Goal: Task Accomplishment & Management: Use online tool/utility

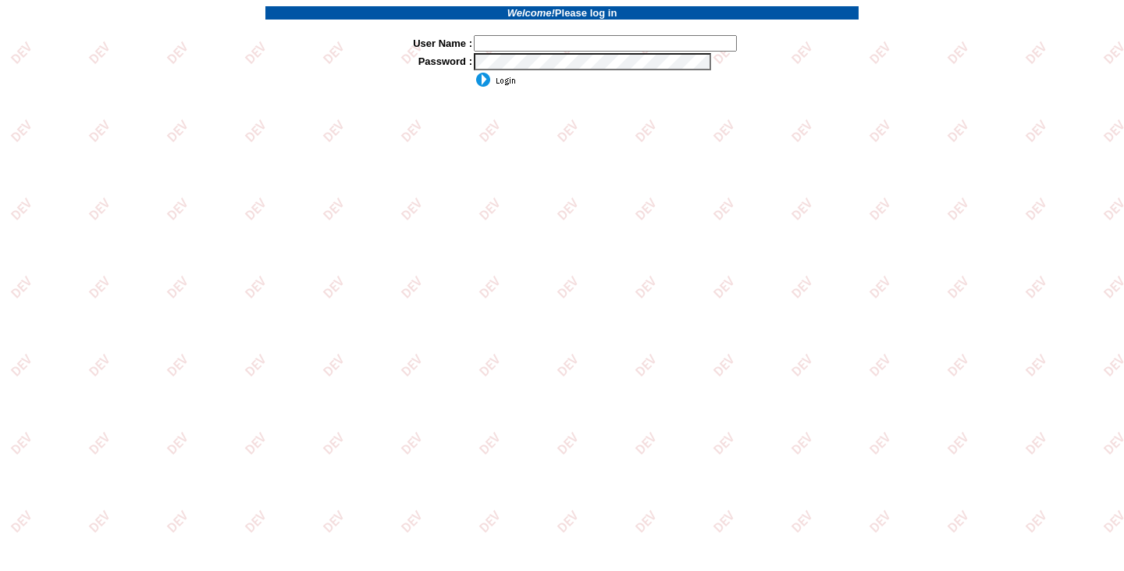
click at [570, 41] on input "text" at bounding box center [605, 43] width 263 height 16
type input "mhossain"
click at [483, 77] on input "image" at bounding box center [495, 80] width 42 height 16
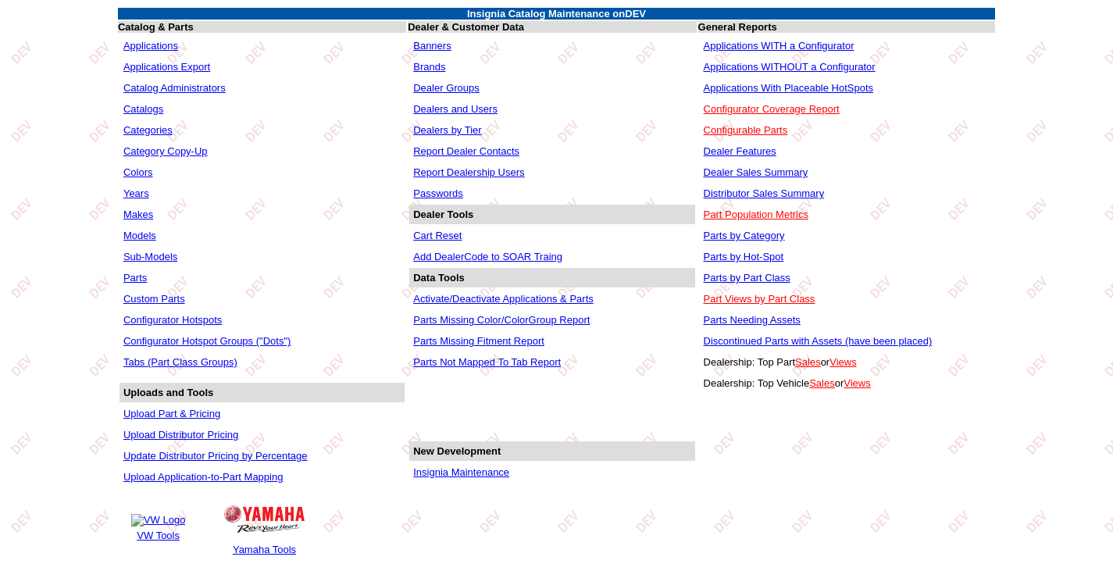
click at [454, 477] on link "Insignia Maintenance" at bounding box center [461, 472] width 96 height 12
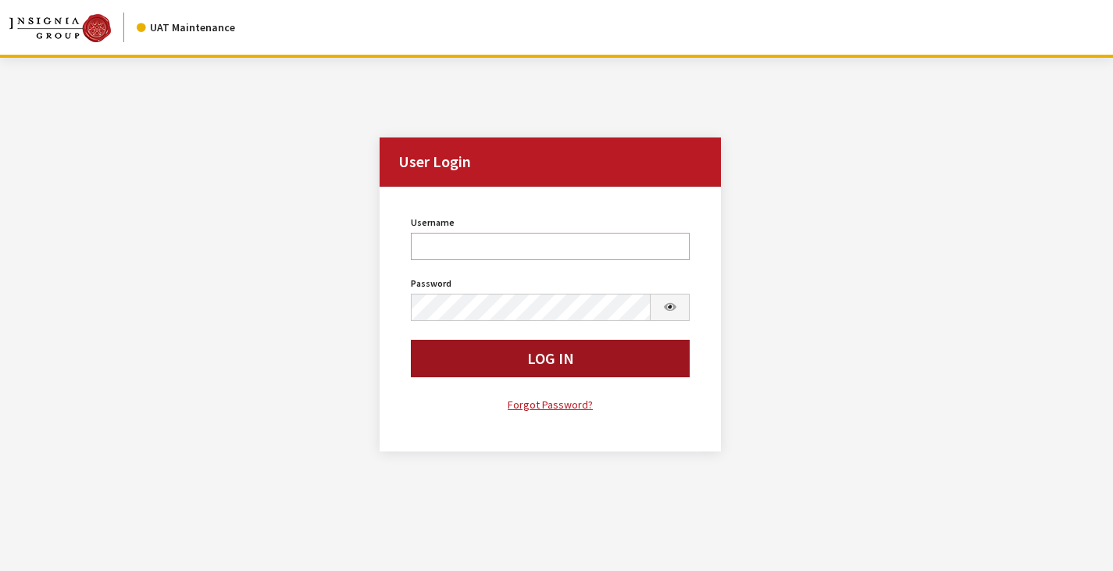
type input "mhossain"
click at [469, 369] on button "Log In" at bounding box center [551, 358] width 280 height 37
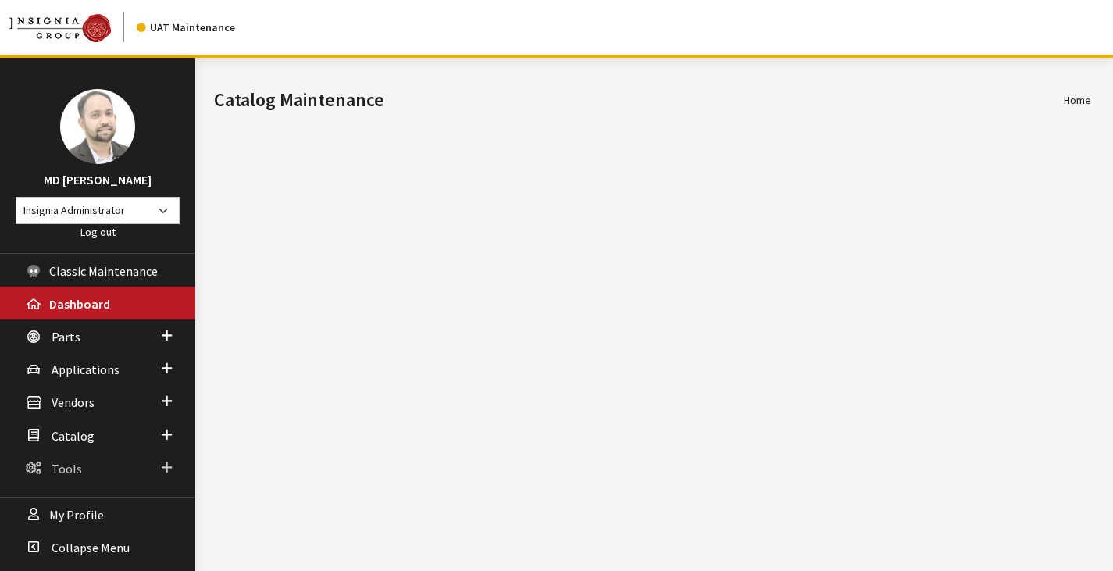
click at [77, 475] on link "Tools" at bounding box center [97, 467] width 195 height 33
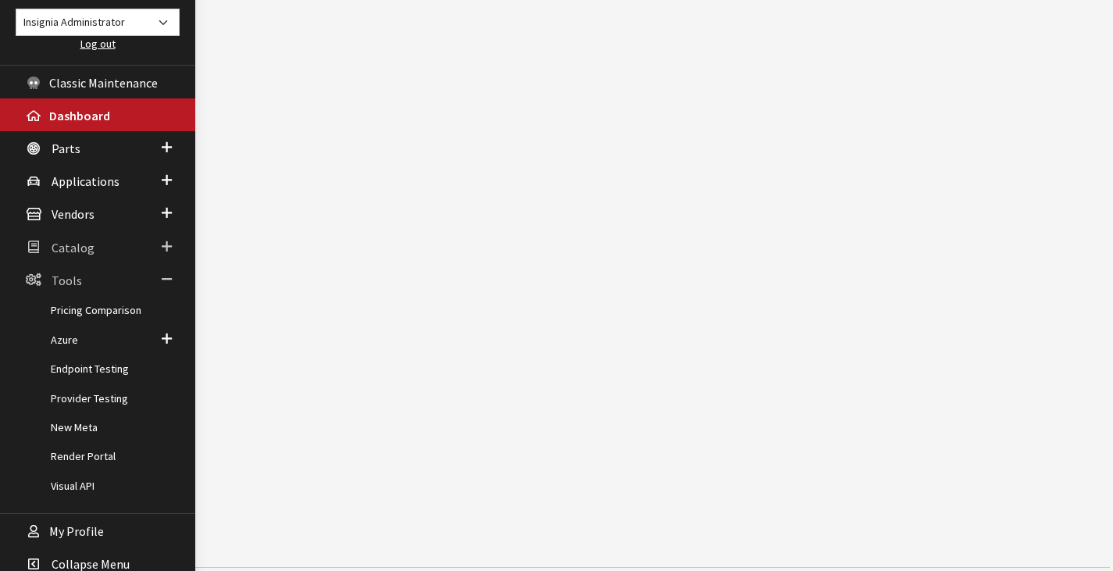
scroll to position [206, 0]
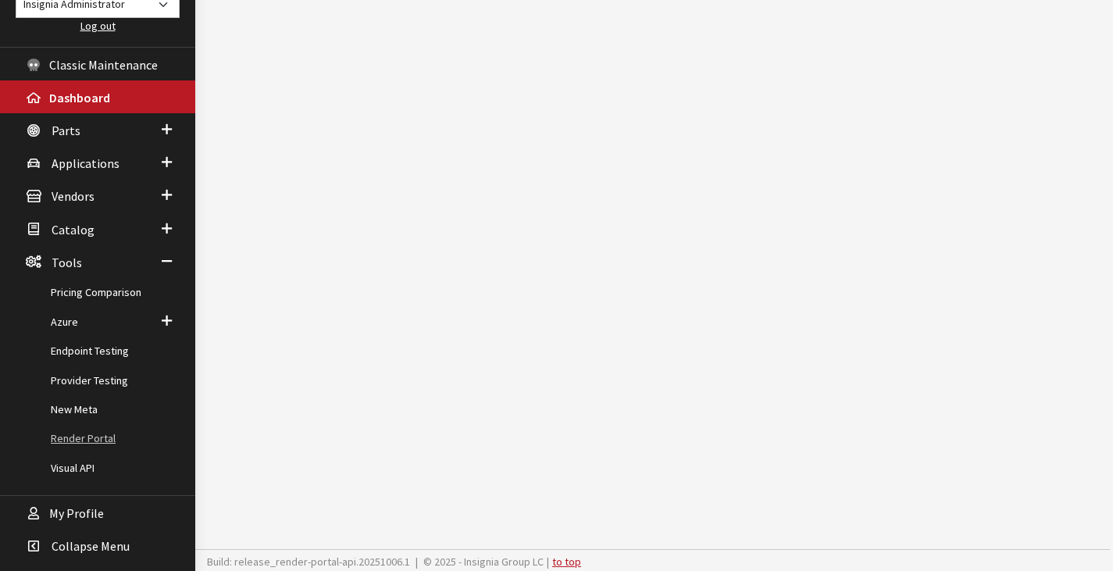
click at [112, 441] on link "Render Portal" at bounding box center [97, 438] width 195 height 29
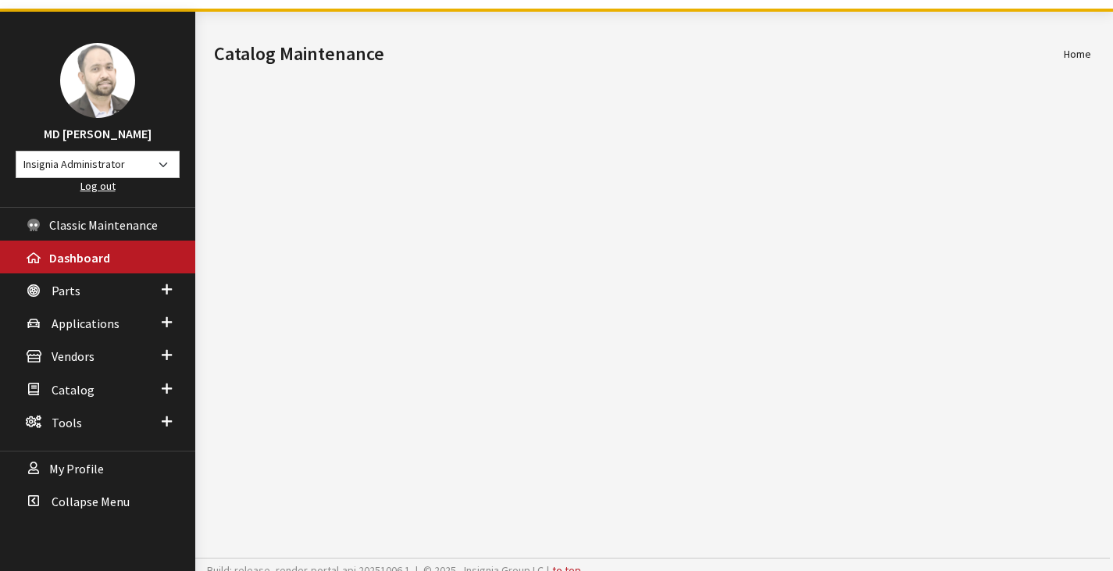
scroll to position [58, 0]
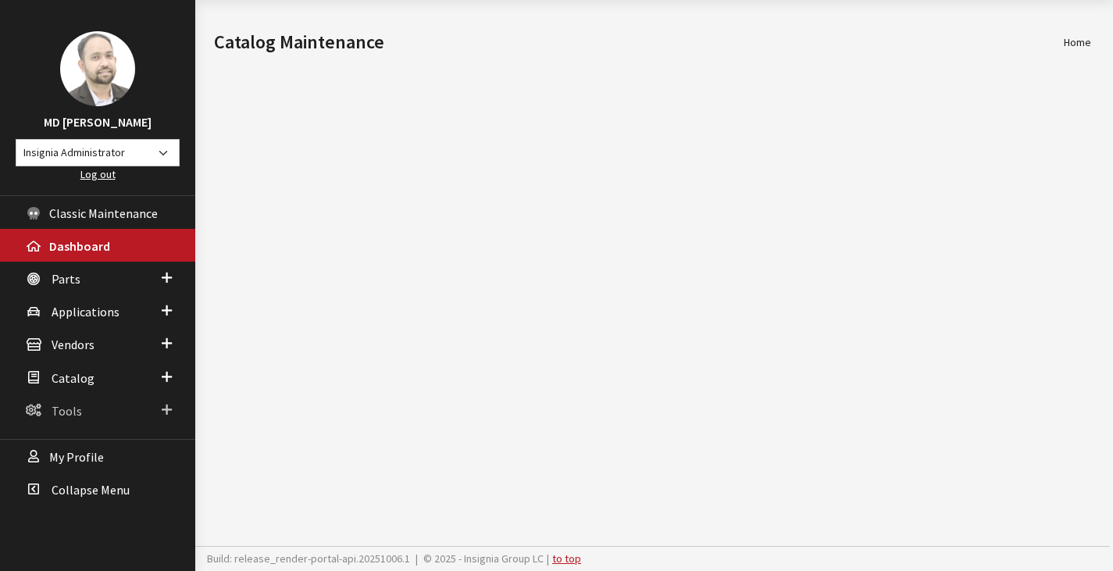
click at [75, 403] on span "Tools" at bounding box center [67, 411] width 30 height 16
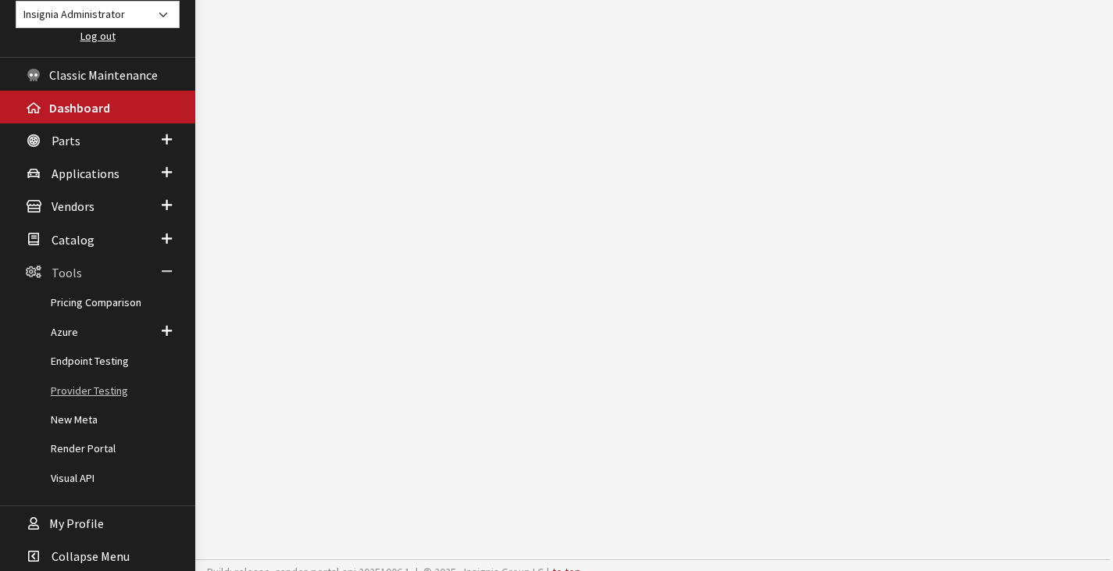
scroll to position [206, 0]
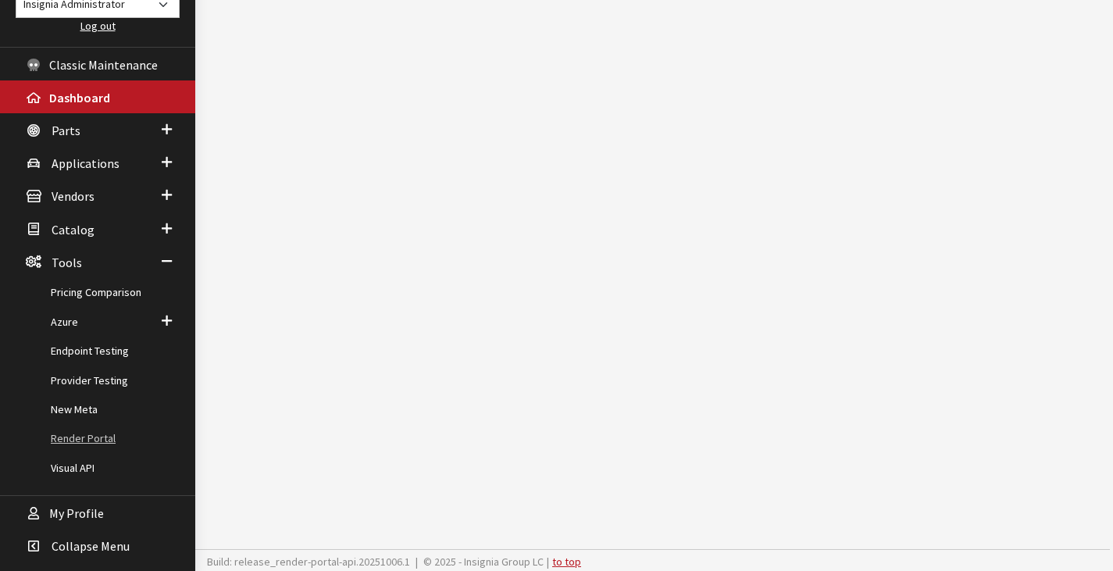
click at [90, 436] on link "Render Portal" at bounding box center [97, 438] width 195 height 29
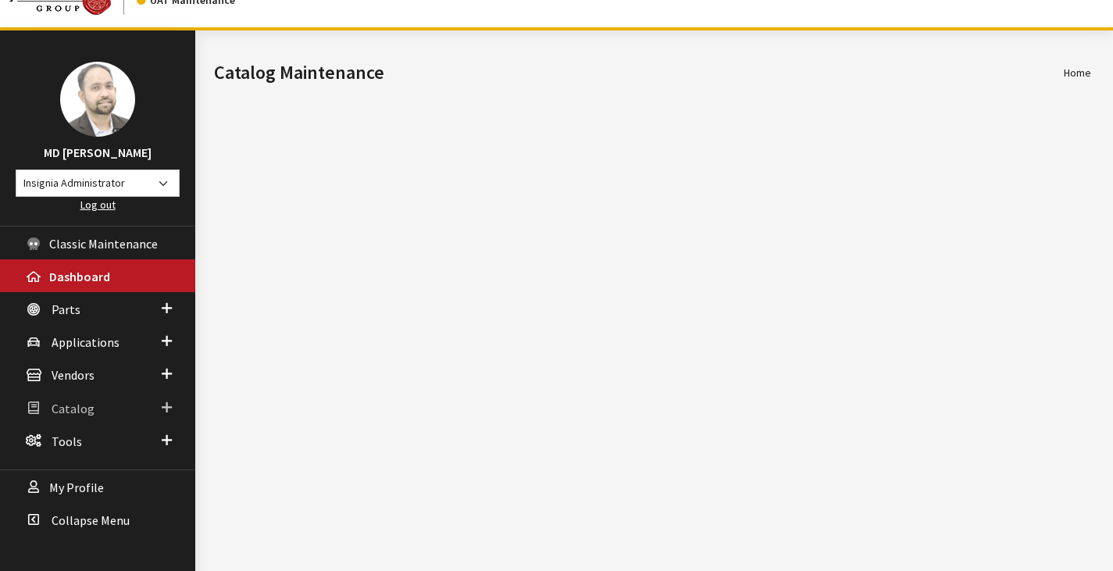
scroll to position [58, 0]
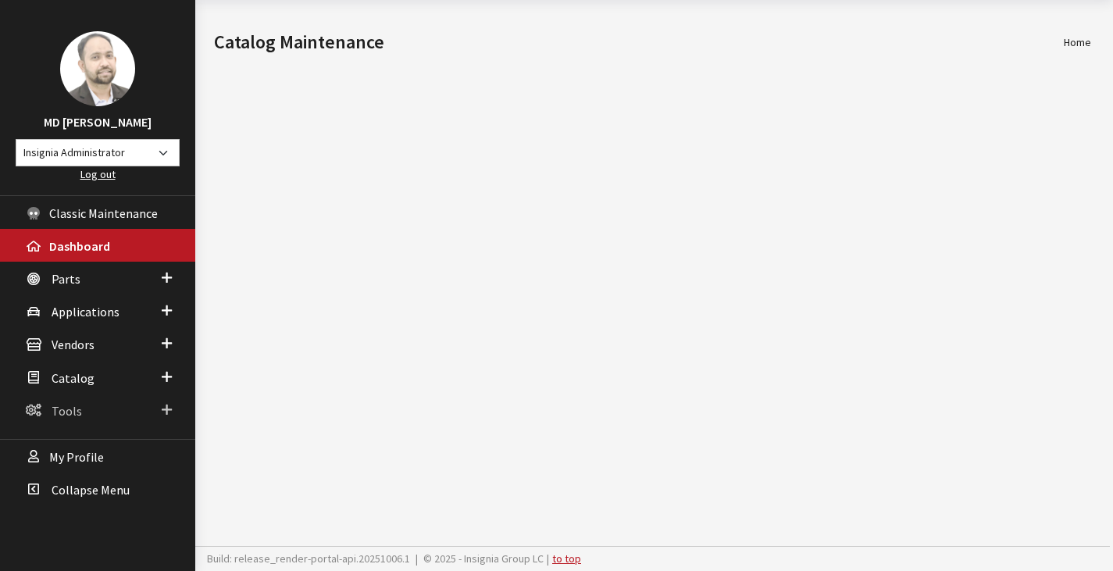
click at [74, 408] on span "Tools" at bounding box center [67, 411] width 30 height 16
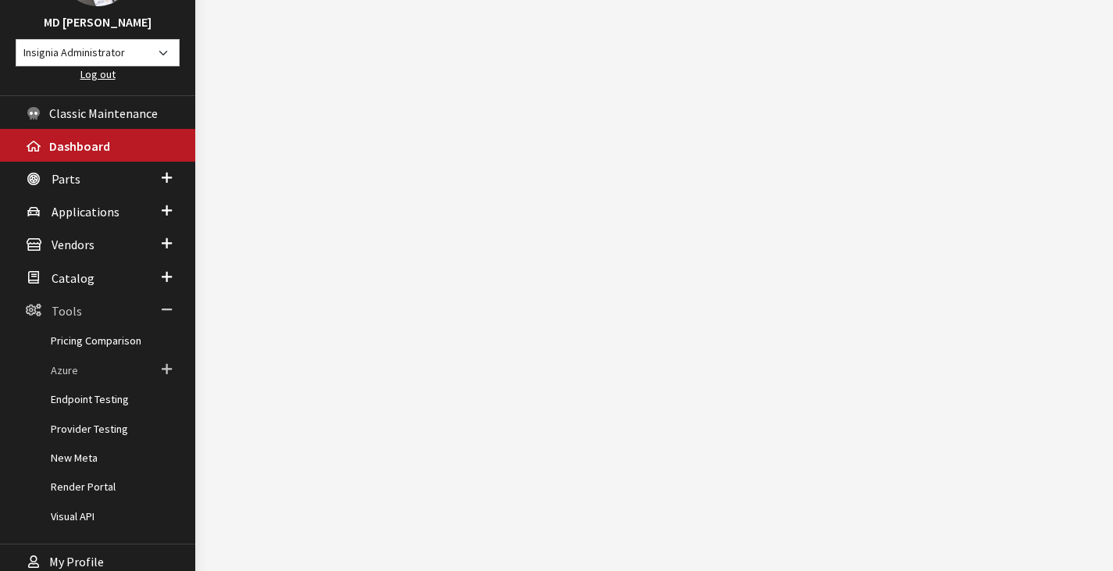
scroll to position [158, 0]
click at [105, 481] on link "Render Portal" at bounding box center [97, 486] width 195 height 29
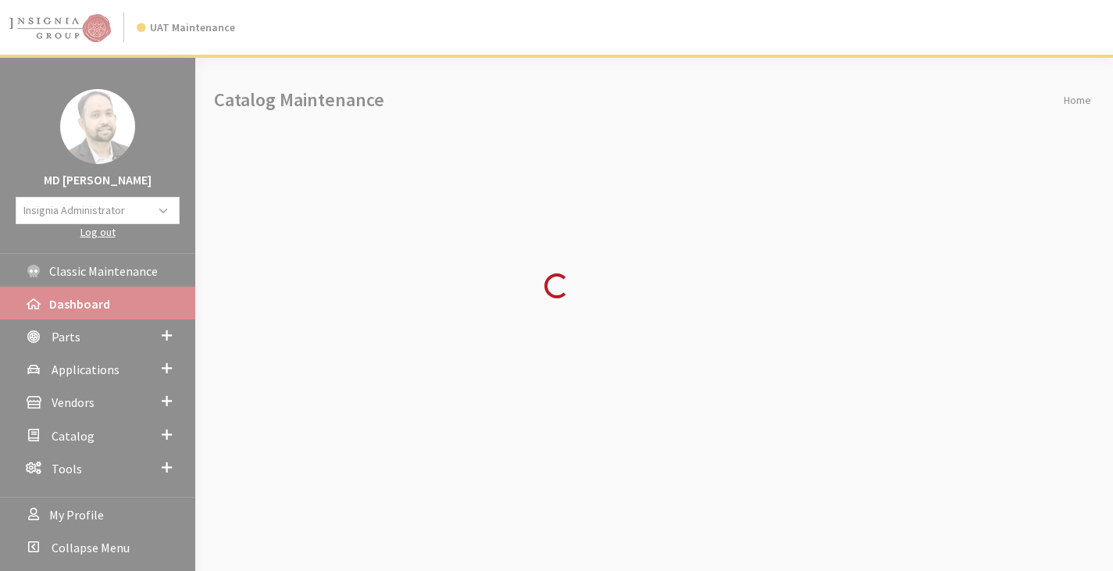
scroll to position [58, 0]
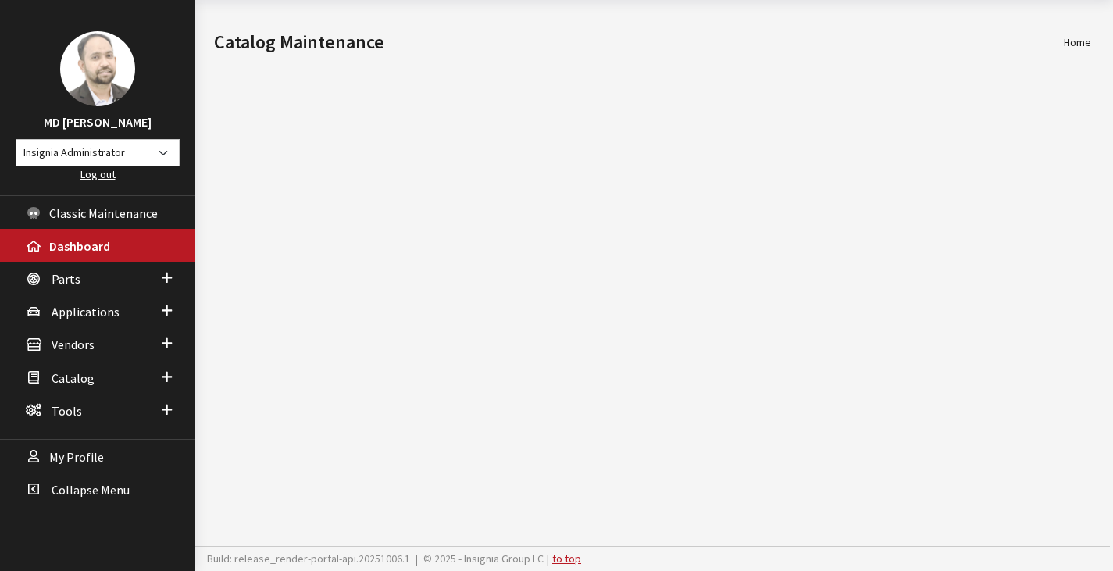
click at [530, 125] on div "Modal title Cancel Yes OK Modal title OK Home Catalog Maintenance Branch: relea…" at bounding box center [652, 285] width 914 height 571
click at [69, 406] on span "Tools" at bounding box center [67, 411] width 30 height 16
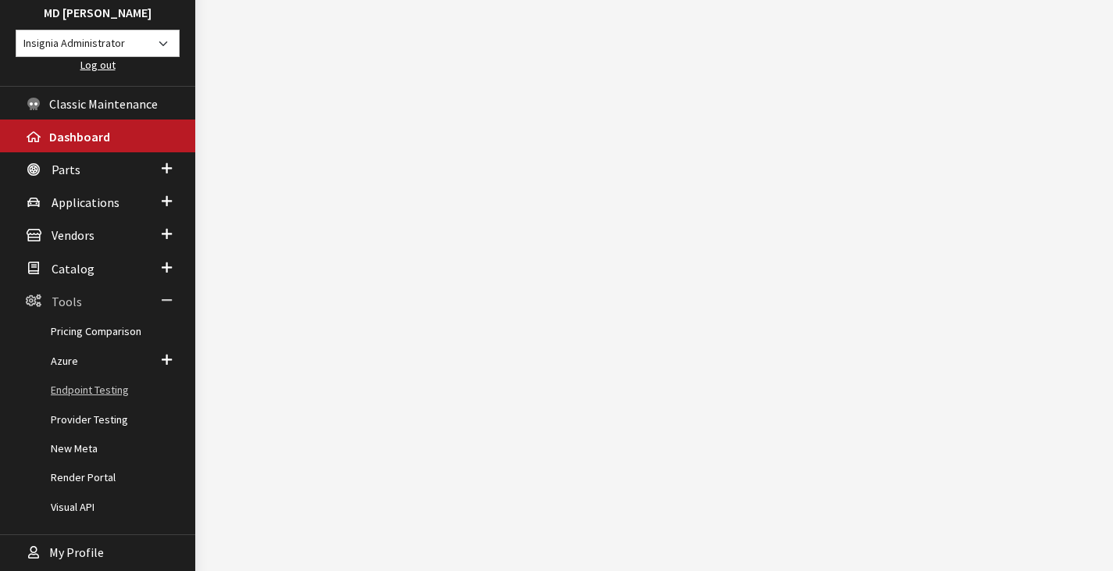
scroll to position [168, 0]
click at [91, 473] on link "Render Portal" at bounding box center [97, 476] width 195 height 29
